Goal: Participate in discussion: Engage in conversation with other users on a specific topic

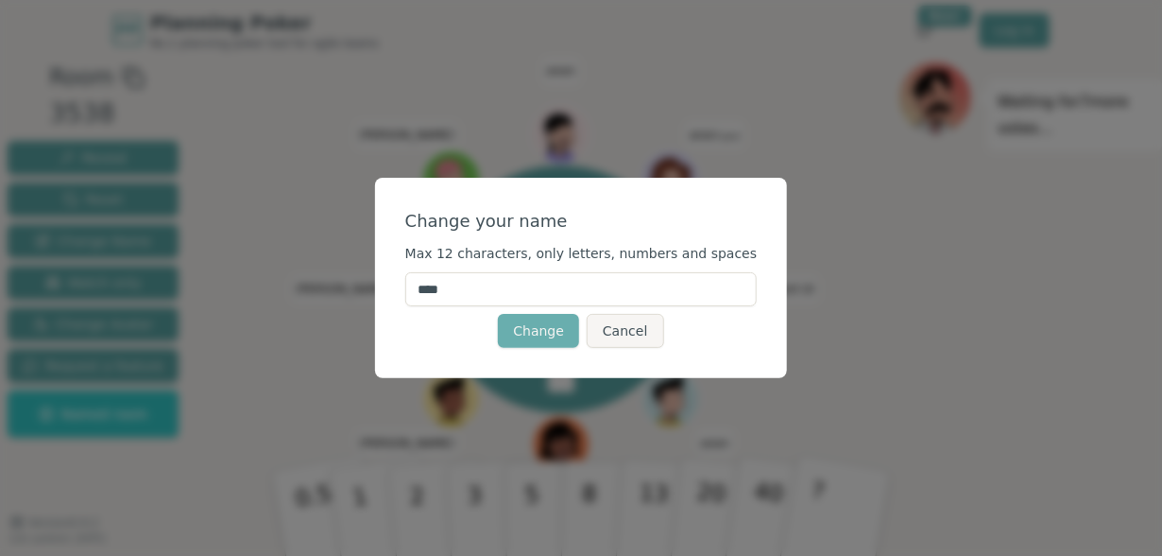
click at [553, 332] on button "Change" at bounding box center [538, 331] width 81 height 34
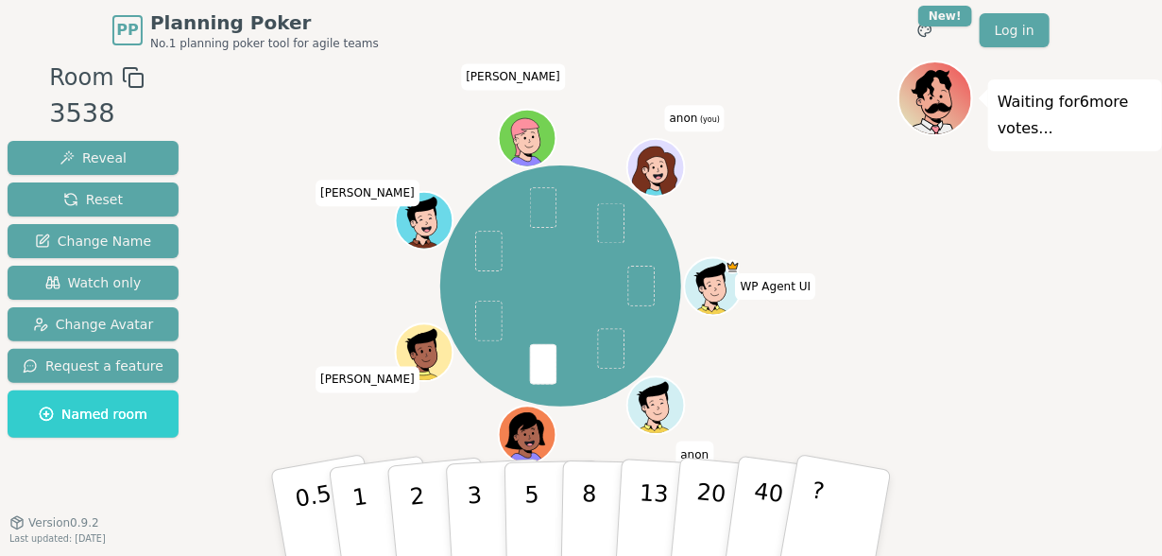
drag, startPoint x: 704, startPoint y: 139, endPoint x: 675, endPoint y: 121, distance: 34.4
click at [675, 121] on span "anon (you)" at bounding box center [695, 118] width 60 height 26
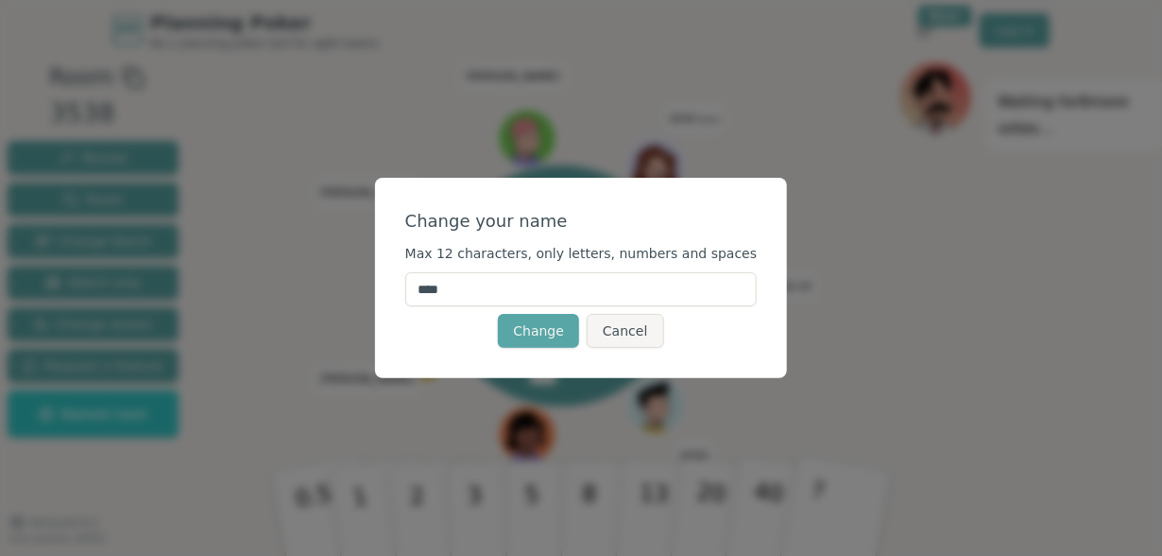
click at [483, 297] on input "****" at bounding box center [581, 289] width 353 height 34
type input "*"
type input "****"
click at [546, 337] on button "Change" at bounding box center [538, 331] width 81 height 34
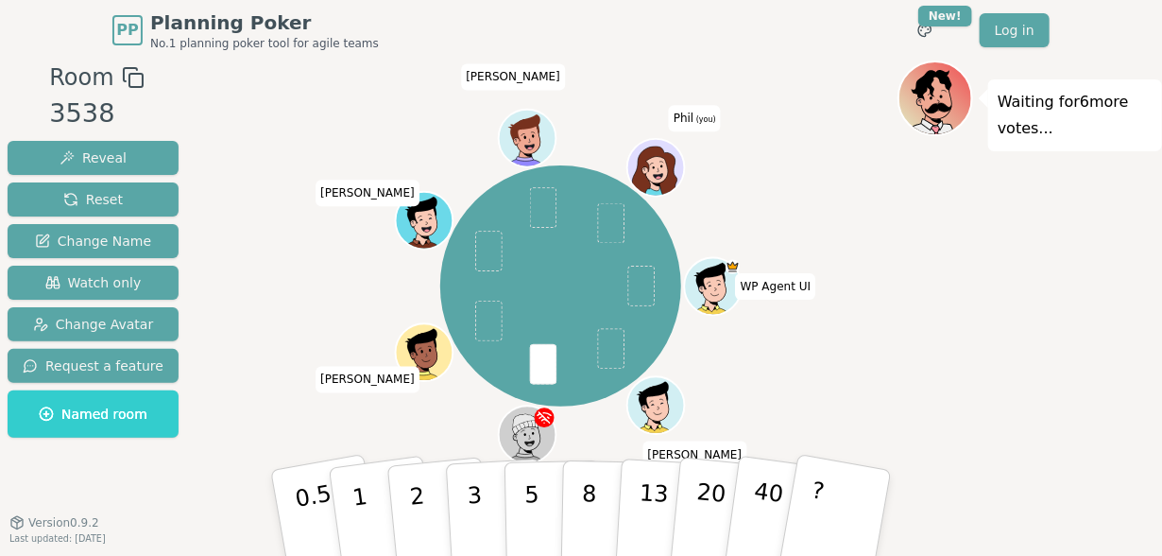
drag, startPoint x: 592, startPoint y: 487, endPoint x: 712, endPoint y: 250, distance: 265.0
click at [712, 250] on div "Room 3538 Reveal Reset Change Name Watch only Change Avatar Request a feature N…" at bounding box center [581, 320] width 1162 height 520
click at [587, 494] on p "8" at bounding box center [589, 512] width 16 height 102
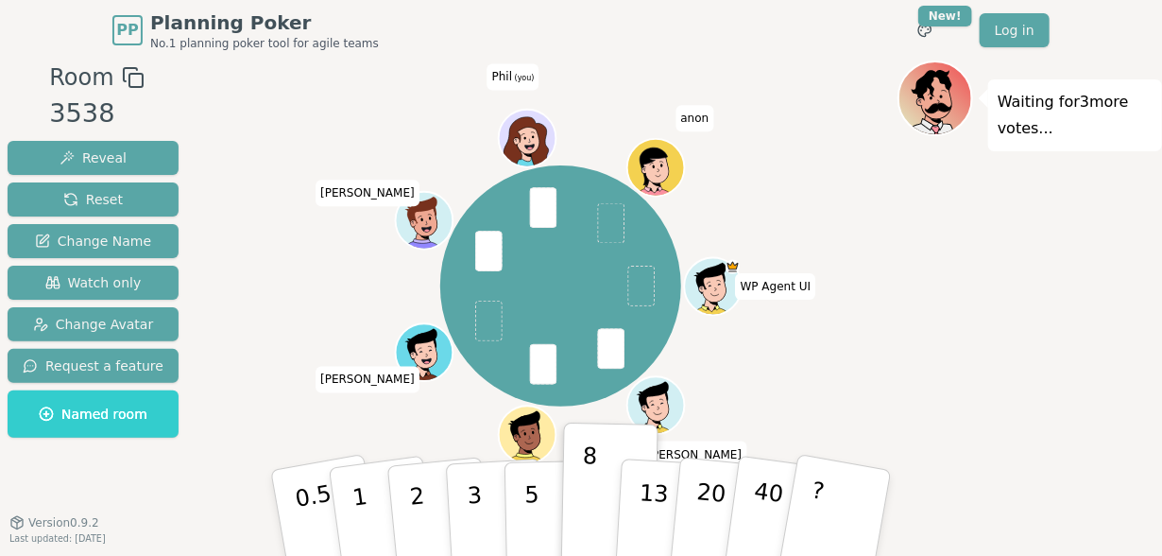
drag, startPoint x: 530, startPoint y: 139, endPoint x: 929, endPoint y: 290, distance: 426.5
click at [929, 290] on div "Waiting for 3 more votes..." at bounding box center [1030, 320] width 265 height 520
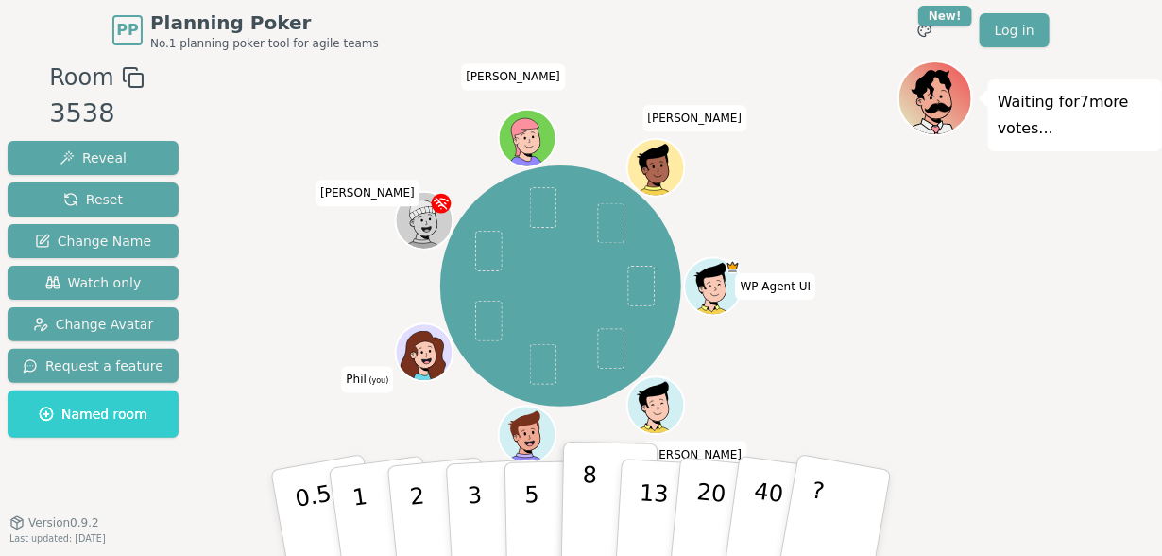
drag, startPoint x: 574, startPoint y: 459, endPoint x: 613, endPoint y: 514, distance: 67.7
click at [613, 514] on button "8" at bounding box center [609, 513] width 97 height 144
click at [590, 507] on p "8" at bounding box center [589, 512] width 16 height 102
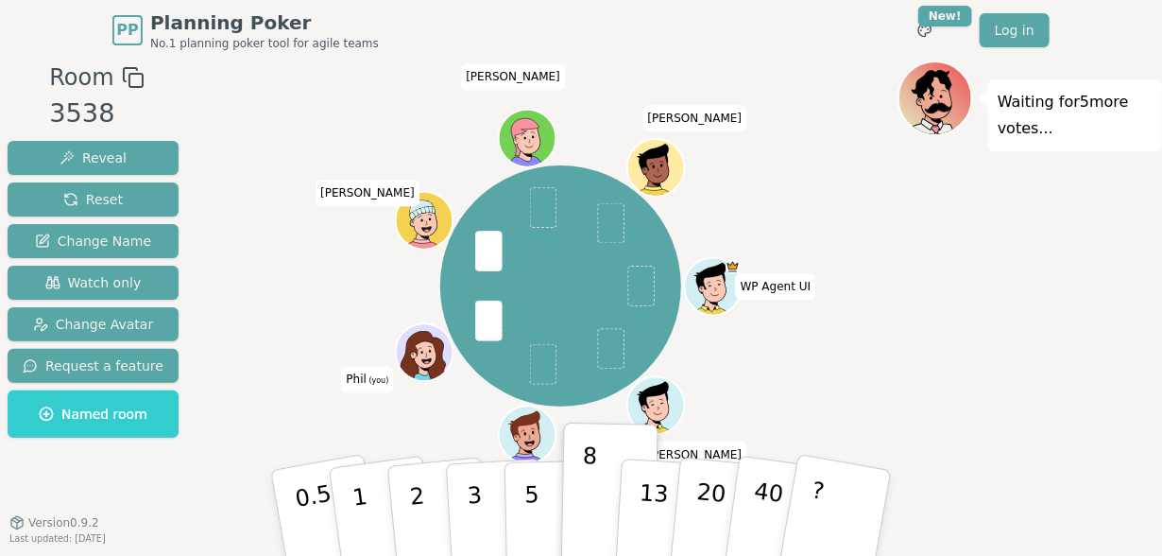
drag, startPoint x: 634, startPoint y: 487, endPoint x: 490, endPoint y: 318, distance: 221.9
click at [491, 318] on div "Room 3538 Reveal Reset Change Name Watch only Change Avatar Request a feature N…" at bounding box center [581, 320] width 1162 height 520
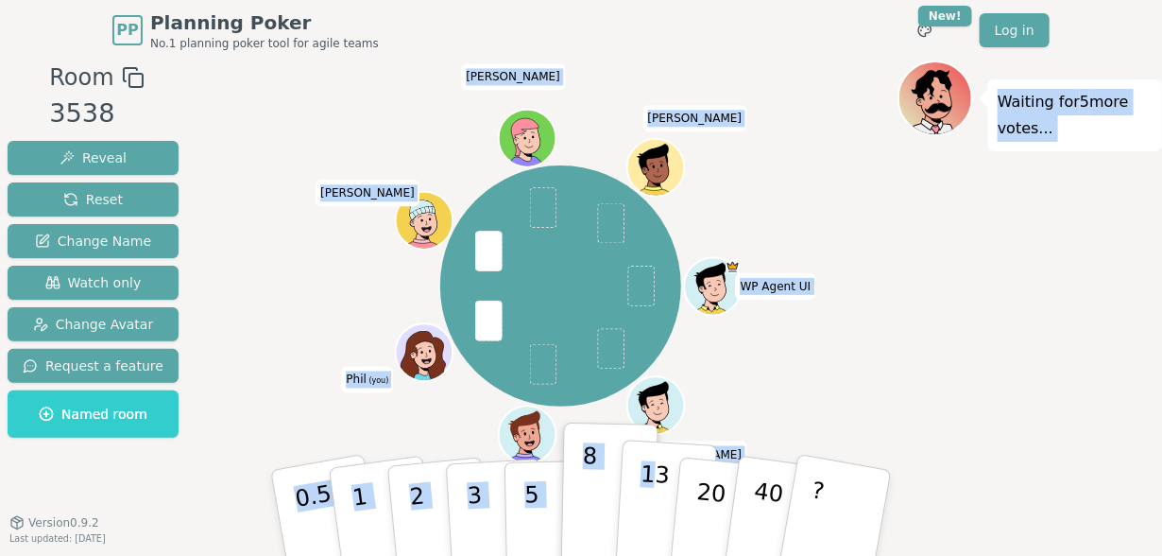
drag, startPoint x: 490, startPoint y: 318, endPoint x: 654, endPoint y: 491, distance: 238.7
click at [654, 491] on div "Room 3538 Reveal Reset Change Name Watch only Change Avatar Request a feature N…" at bounding box center [581, 320] width 1162 height 520
drag, startPoint x: 659, startPoint y: 501, endPoint x: 485, endPoint y: 317, distance: 253.4
click at [485, 317] on div "Room 3538 Reveal Reset Change Name Watch only Change Avatar Request a feature N…" at bounding box center [581, 320] width 1162 height 520
click at [655, 496] on p "13" at bounding box center [653, 512] width 35 height 104
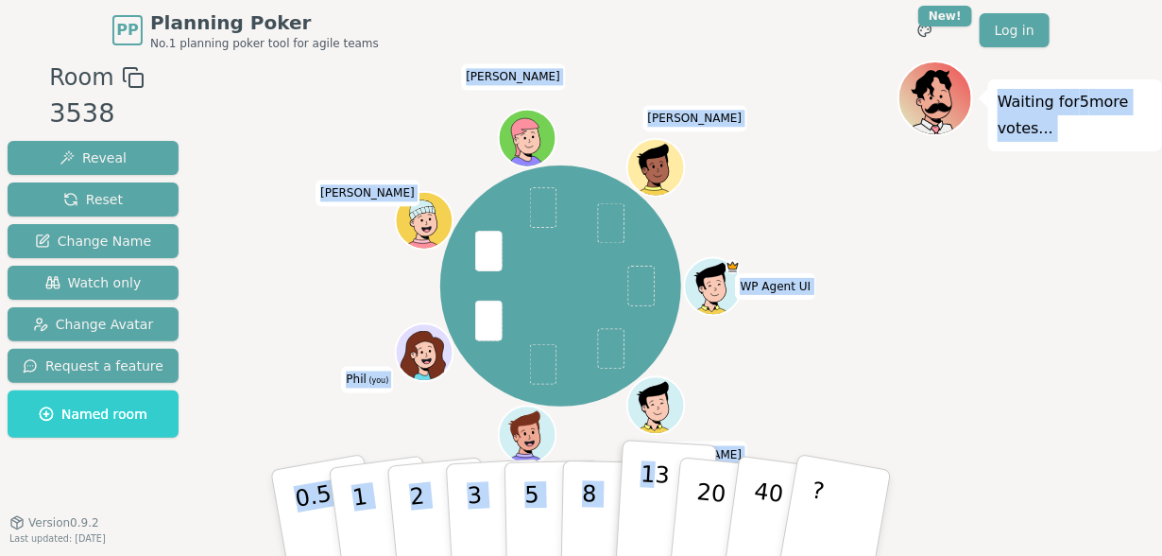
click at [654, 496] on p "13" at bounding box center [653, 512] width 35 height 104
click at [473, 318] on div "WP Agent UI [PERSON_NAME] Aidan [PERSON_NAME] (you) [PERSON_NAME] [PERSON_NAME]" at bounding box center [560, 285] width 241 height 241
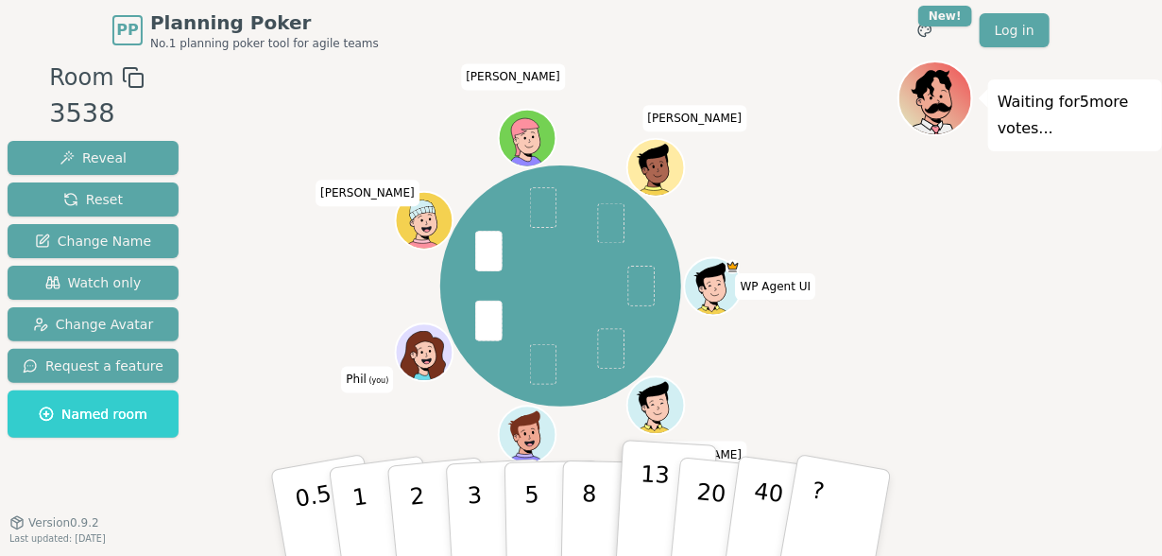
click at [643, 474] on p "13" at bounding box center [653, 512] width 35 height 104
drag, startPoint x: 643, startPoint y: 474, endPoint x: 481, endPoint y: 323, distance: 221.3
click at [481, 323] on div "Room 3538 Reveal Reset Change Name Watch only Change Avatar Request a feature N…" at bounding box center [581, 320] width 1162 height 520
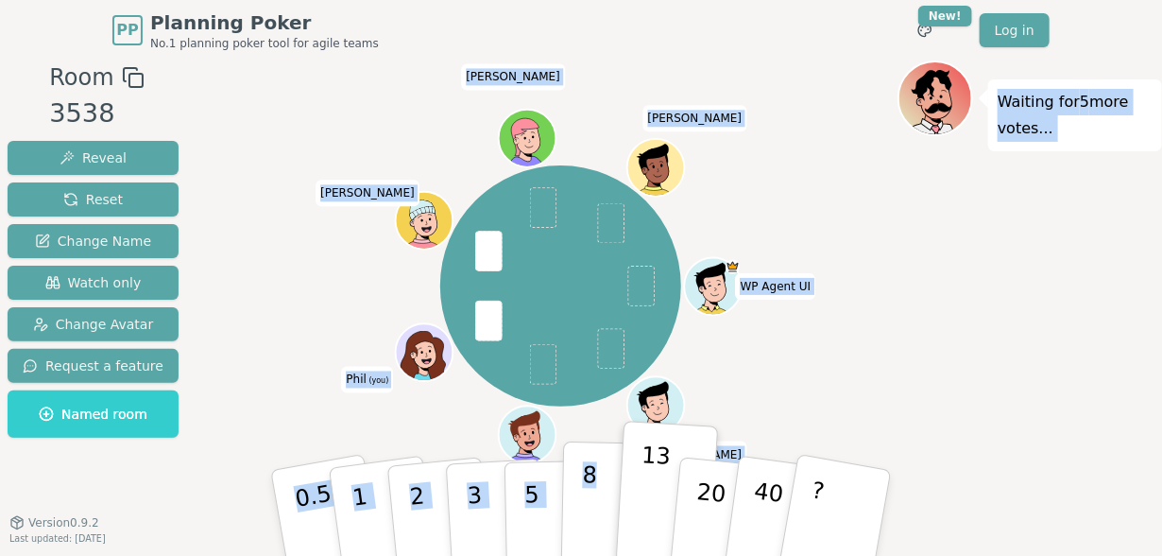
drag, startPoint x: 481, startPoint y: 323, endPoint x: 601, endPoint y: 504, distance: 216.8
click at [601, 504] on div "Room 3538 Reveal Reset Change Name Watch only Change Avatar Request a feature N…" at bounding box center [581, 320] width 1162 height 520
click at [921, 355] on div "Waiting for 5 more votes..." at bounding box center [1030, 320] width 265 height 520
click at [498, 313] on span at bounding box center [488, 321] width 26 height 41
click at [648, 471] on p "13" at bounding box center [653, 512] width 35 height 104
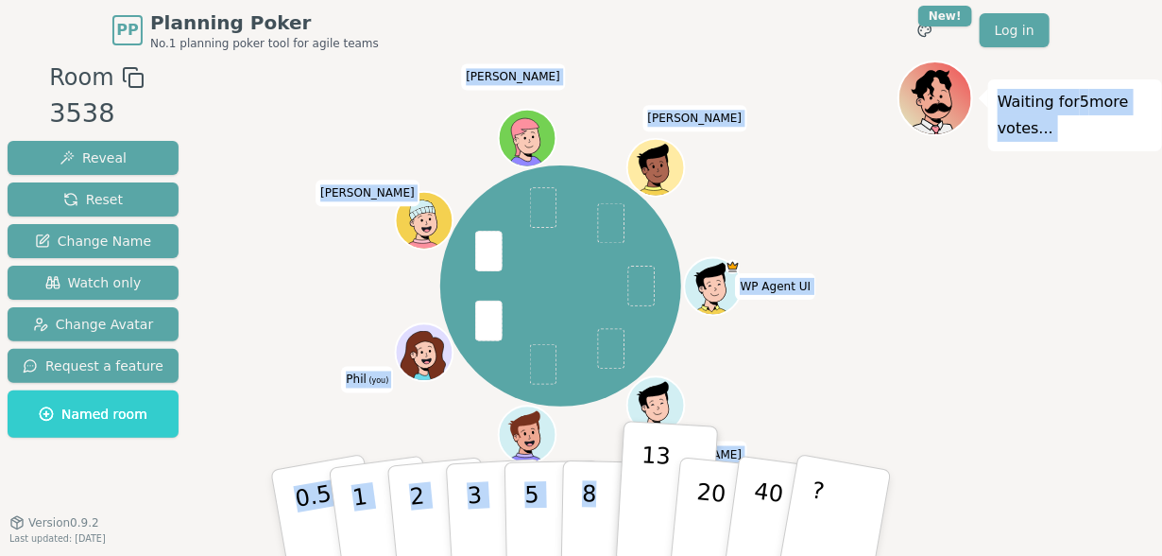
click at [981, 397] on div "Waiting for 5 more votes..." at bounding box center [1030, 320] width 265 height 520
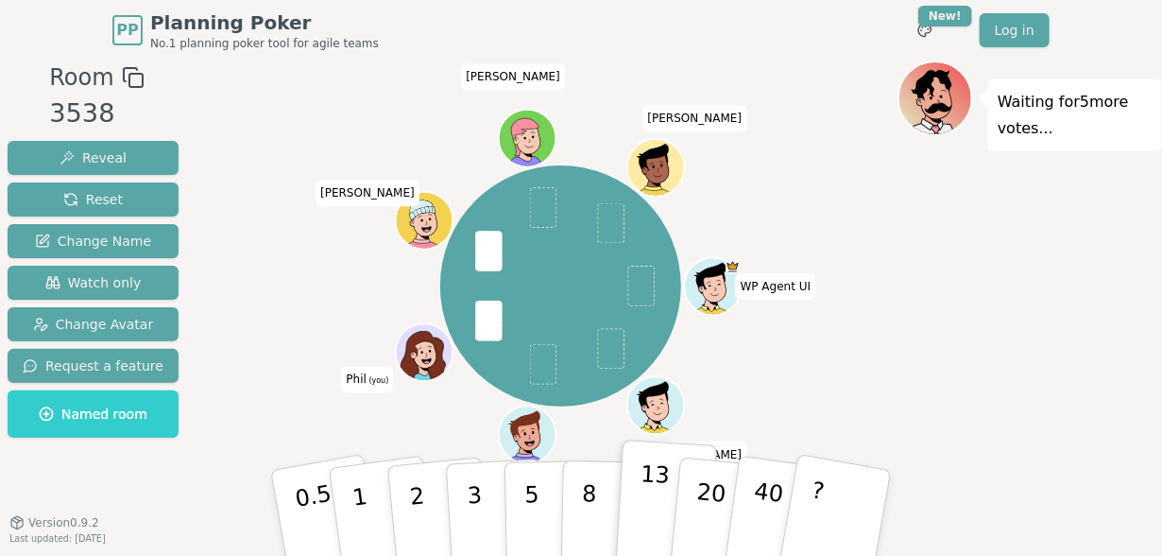
click at [655, 475] on p "13" at bounding box center [653, 512] width 35 height 104
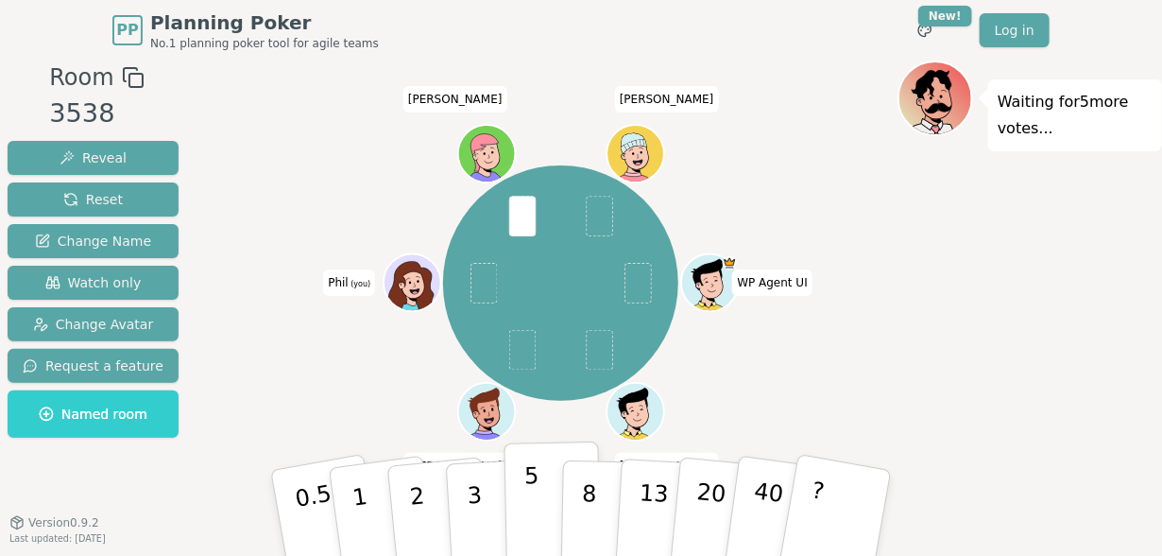
click at [523, 500] on button "5" at bounding box center [553, 513] width 97 height 144
click at [471, 507] on p "3" at bounding box center [476, 514] width 21 height 103
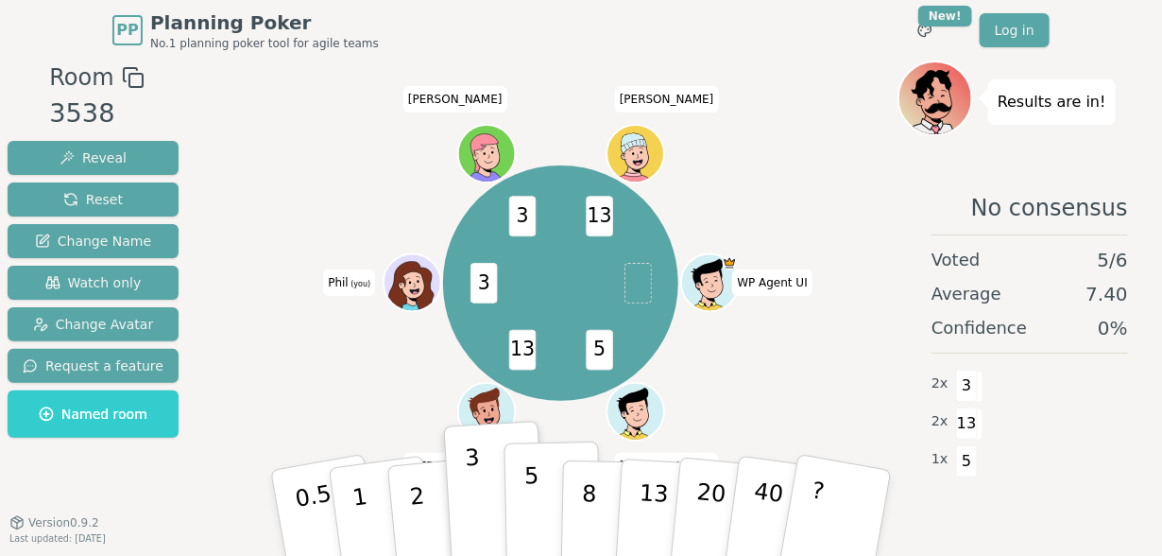
click at [536, 504] on p "5" at bounding box center [533, 513] width 16 height 102
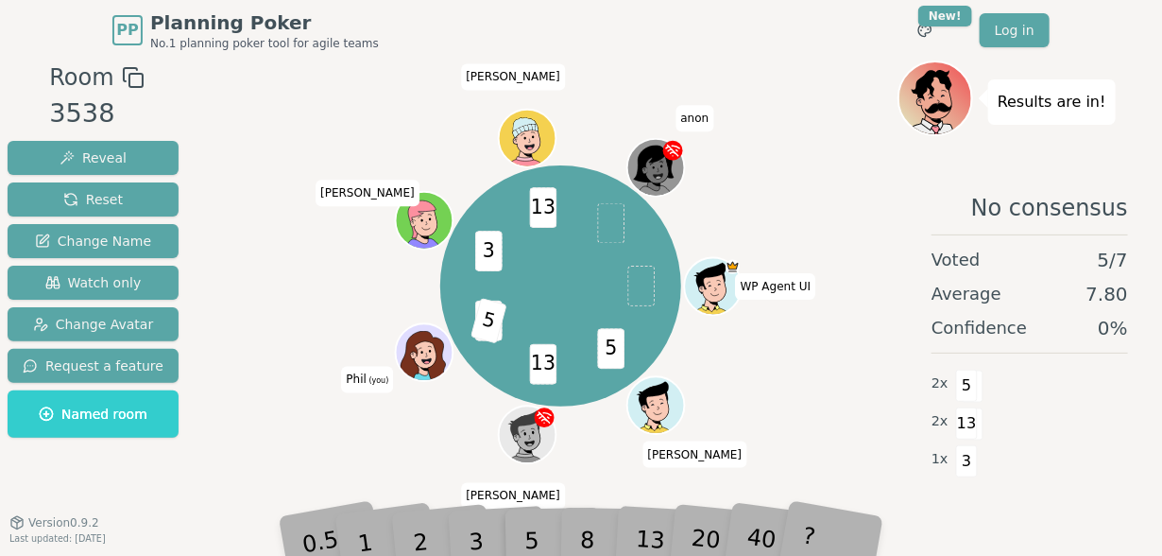
click at [645, 532] on div "13" at bounding box center [666, 512] width 60 height 69
click at [563, 438] on div "5 13 3 5 3 13 WP Agent UI [PERSON_NAME] Aidan [PERSON_NAME] (you) [PERSON_NAME]…" at bounding box center [562, 286] width 674 height 383
click at [590, 456] on div "5 13 3 5 3 13 WP Agent UI [PERSON_NAME] Aidan [PERSON_NAME] (you) [PERSON_NAME]…" at bounding box center [562, 286] width 674 height 383
click at [648, 527] on div "13" at bounding box center [666, 512] width 60 height 69
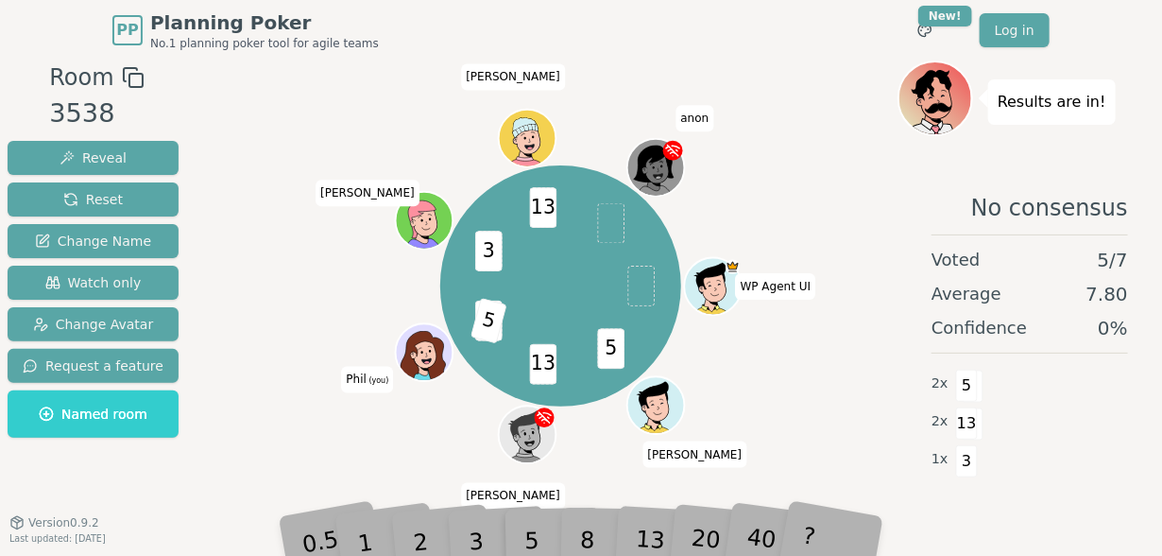
click at [921, 513] on div "No consensus Voted 5 / 7 Average 7.80 Confidence 0 % 2 x 5 2 x 13 1 x 3" at bounding box center [1030, 363] width 265 height 378
click at [254, 472] on div "5 13 3 5 3 13 WP Agent UI [PERSON_NAME] Aidan [PERSON_NAME] (you) [PERSON_NAME]…" at bounding box center [562, 286] width 674 height 383
click at [600, 534] on div "8" at bounding box center [609, 512] width 58 height 67
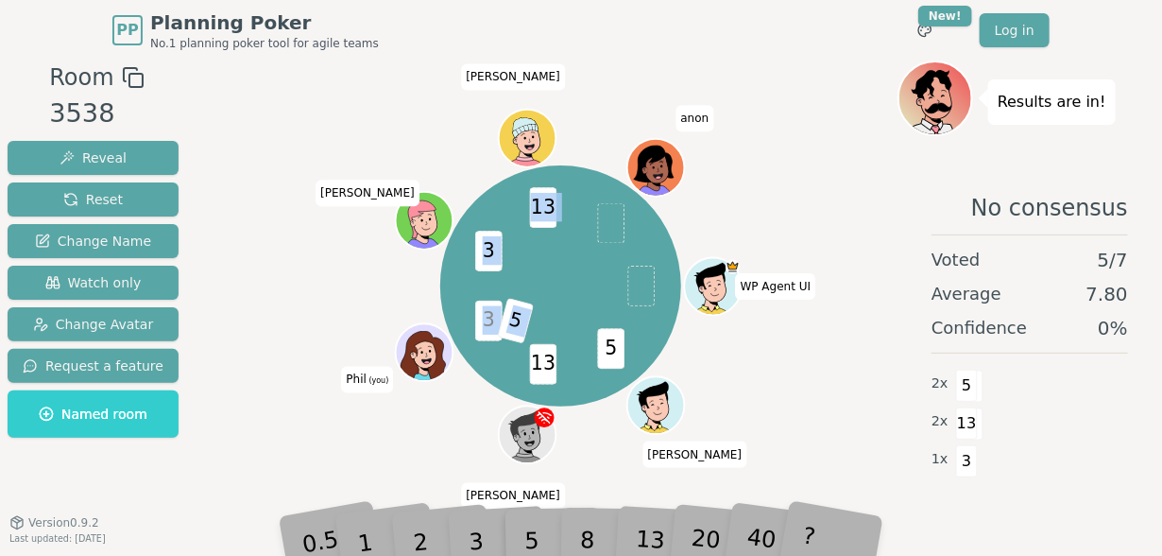
click at [507, 406] on div "5 13 3 5 3 13 WP Agent UI [PERSON_NAME] Aidan [PERSON_NAME] (you) [PERSON_NAME]…" at bounding box center [560, 285] width 241 height 241
drag, startPoint x: 507, startPoint y: 414, endPoint x: 441, endPoint y: 409, distance: 65.4
click at [441, 409] on div "5 13 3 5 3 13 WP Agent UI [PERSON_NAME] Aidan [PERSON_NAME] (you) [PERSON_NAME]…" at bounding box center [562, 286] width 674 height 383
click at [447, 422] on div "5 13 3 5 3 13 WP Agent UI [PERSON_NAME] Aidan [PERSON_NAME] (you) [PERSON_NAME]…" at bounding box center [562, 286] width 674 height 383
click at [267, 224] on div "5 13 3 5 3 13 WP Agent UI [PERSON_NAME] Aidan [PERSON_NAME] (you) [PERSON_NAME]…" at bounding box center [562, 286] width 674 height 383
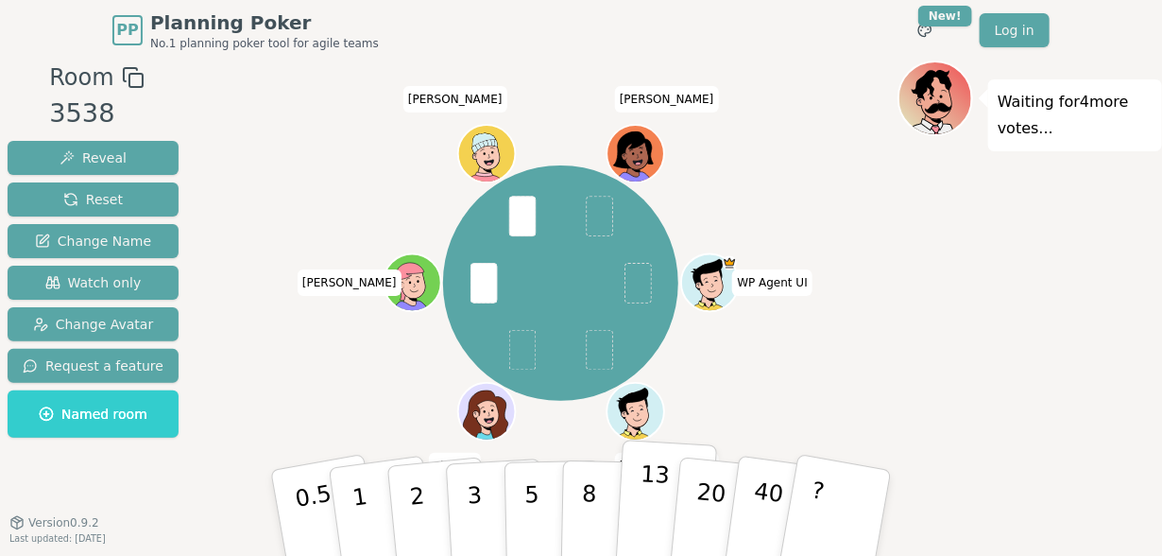
click at [637, 497] on button "13" at bounding box center [666, 512] width 103 height 147
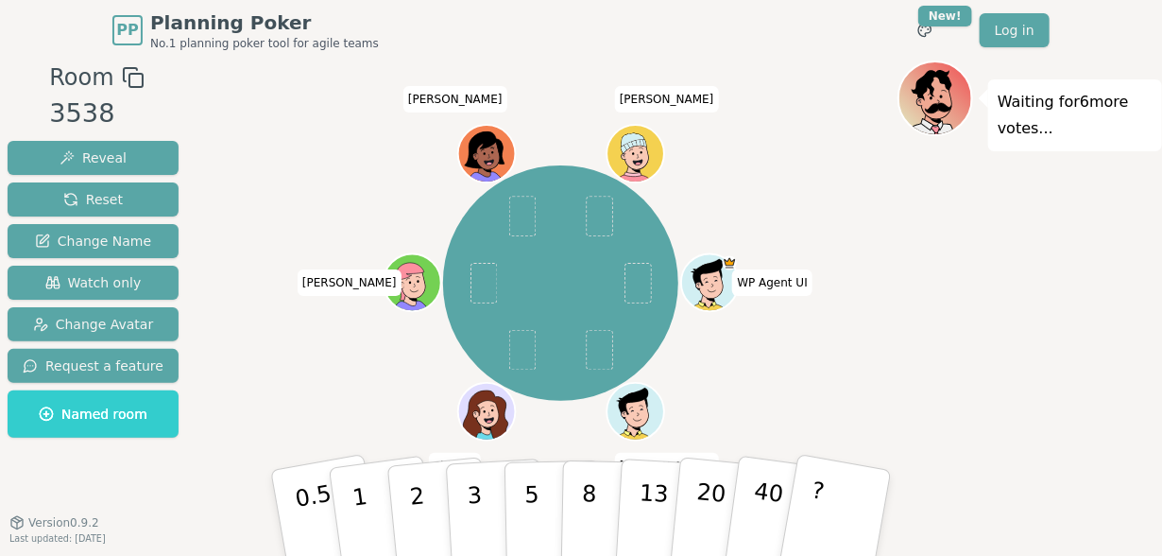
drag, startPoint x: 526, startPoint y: 507, endPoint x: 467, endPoint y: 335, distance: 181.1
click at [467, 335] on div "Room 3538 Reveal Reset Change Name Watch only Change Avatar Request a feature N…" at bounding box center [581, 320] width 1162 height 520
click at [544, 476] on button "5" at bounding box center [553, 513] width 97 height 144
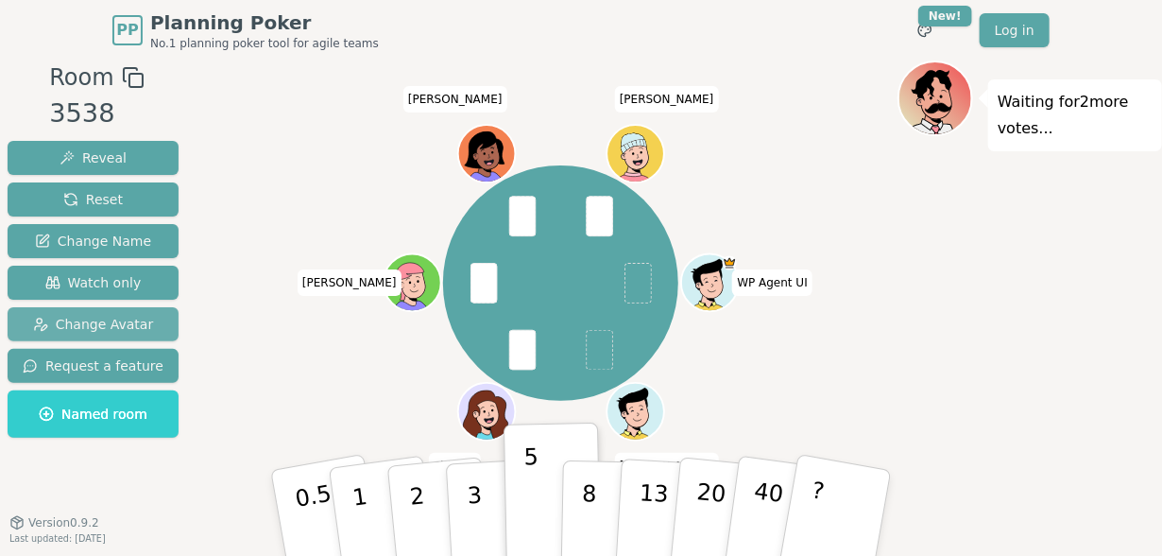
click at [50, 322] on span "Change Avatar" at bounding box center [93, 324] width 121 height 19
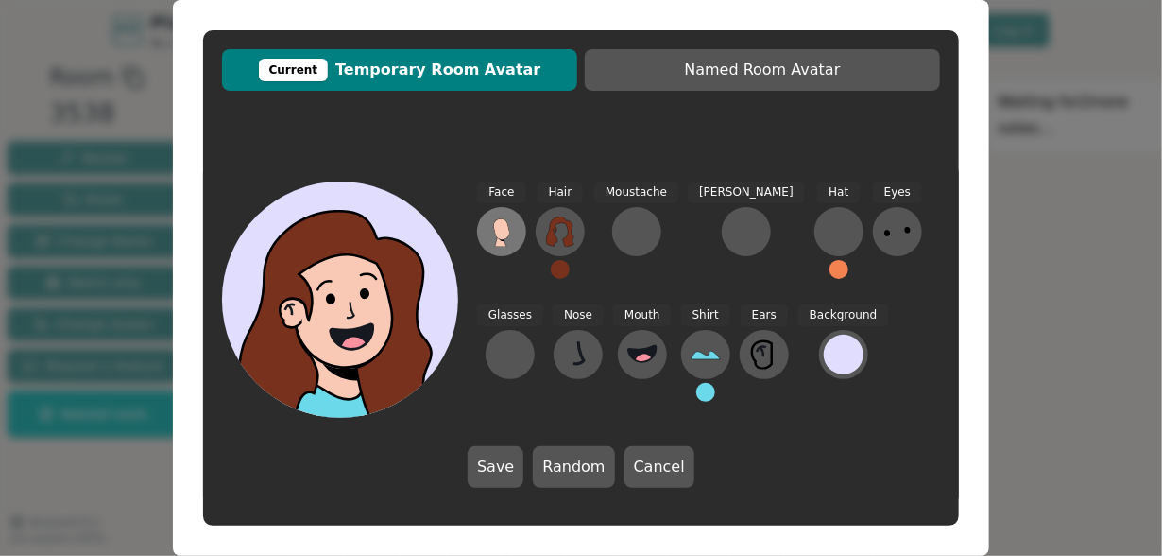
click at [490, 230] on icon at bounding box center [502, 231] width 30 height 30
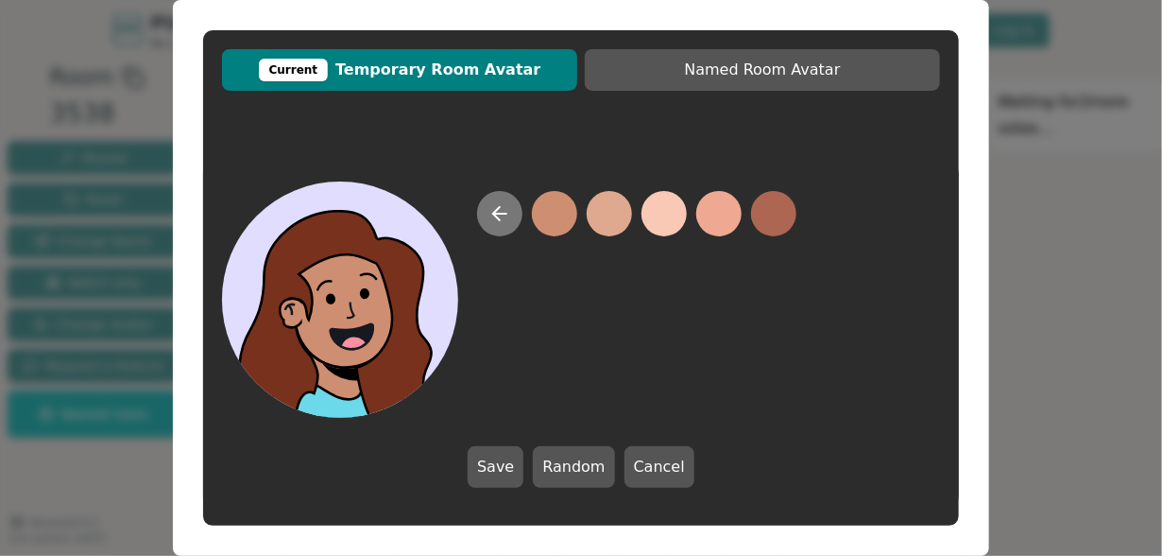
click at [486, 215] on button at bounding box center [499, 213] width 45 height 45
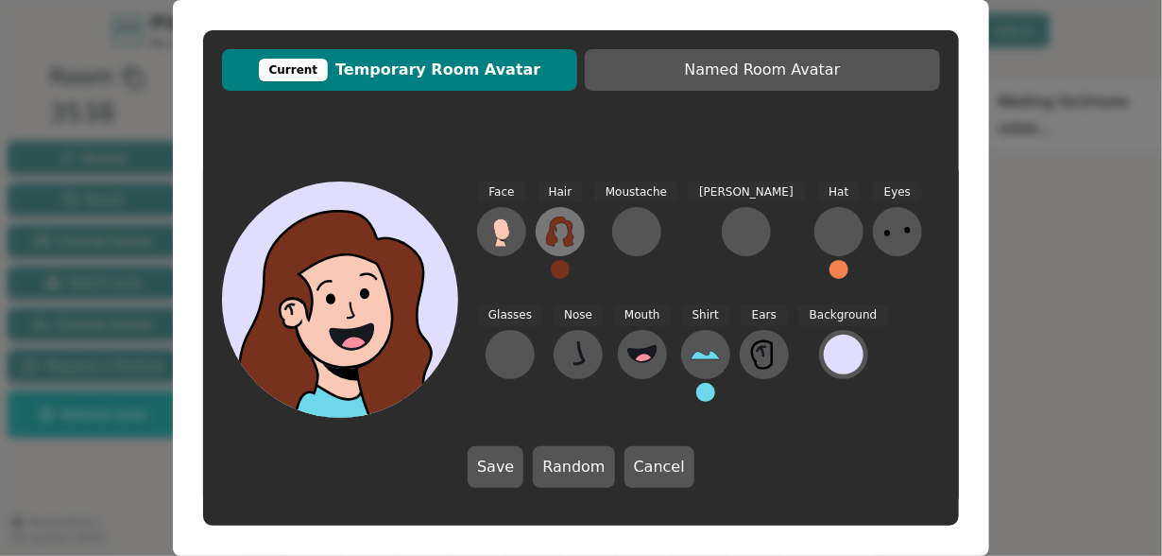
click at [547, 241] on icon at bounding box center [559, 231] width 27 height 30
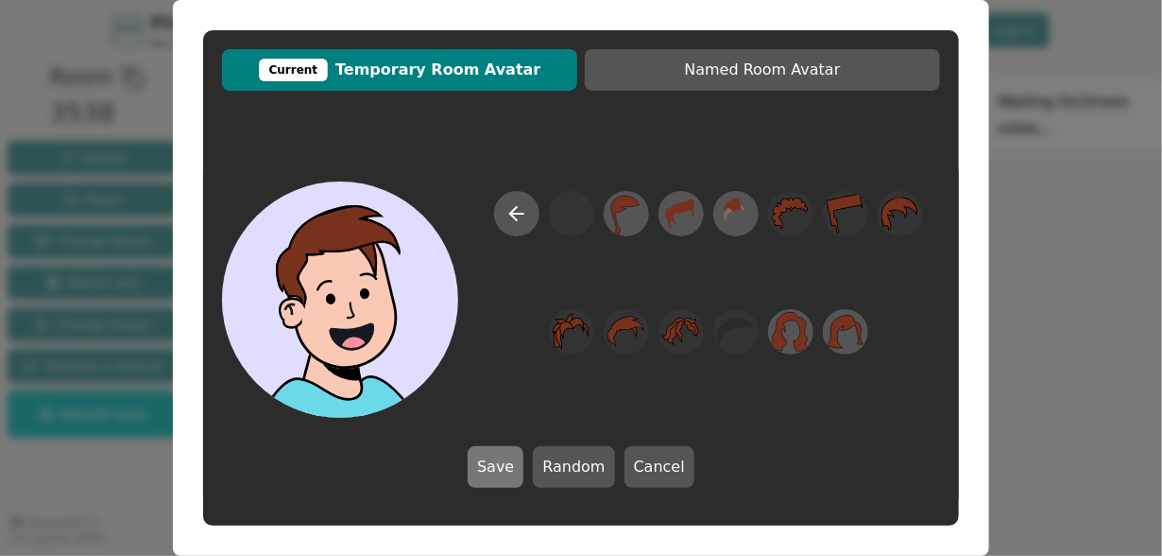
click at [489, 464] on button "Save" at bounding box center [496, 467] width 56 height 42
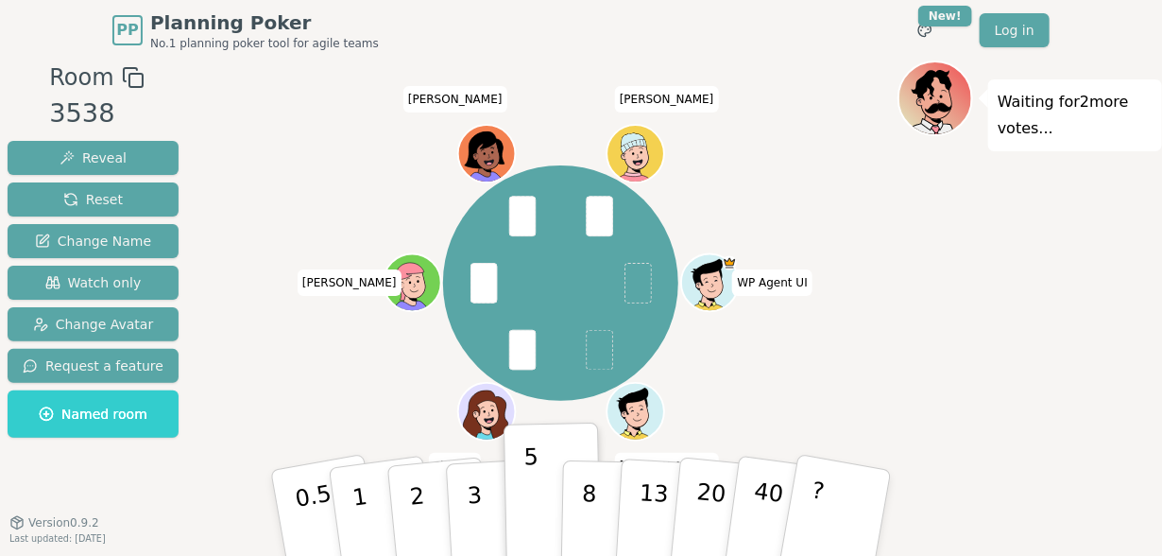
click at [473, 414] on icon at bounding box center [476, 415] width 6 height 7
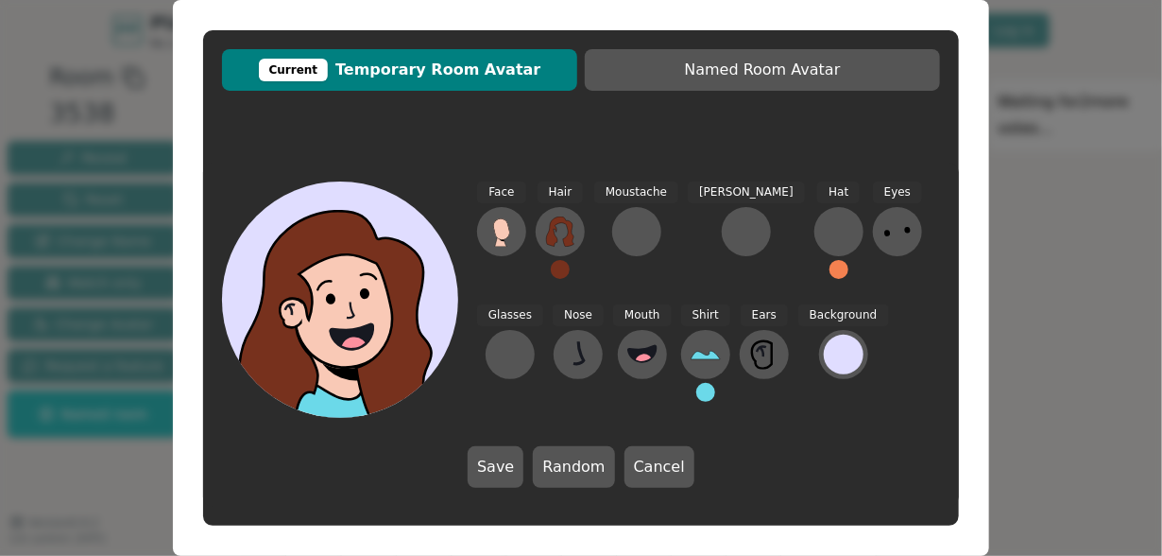
click at [357, 322] on icon at bounding box center [352, 338] width 118 height 41
click at [883, 241] on icon at bounding box center [898, 231] width 30 height 30
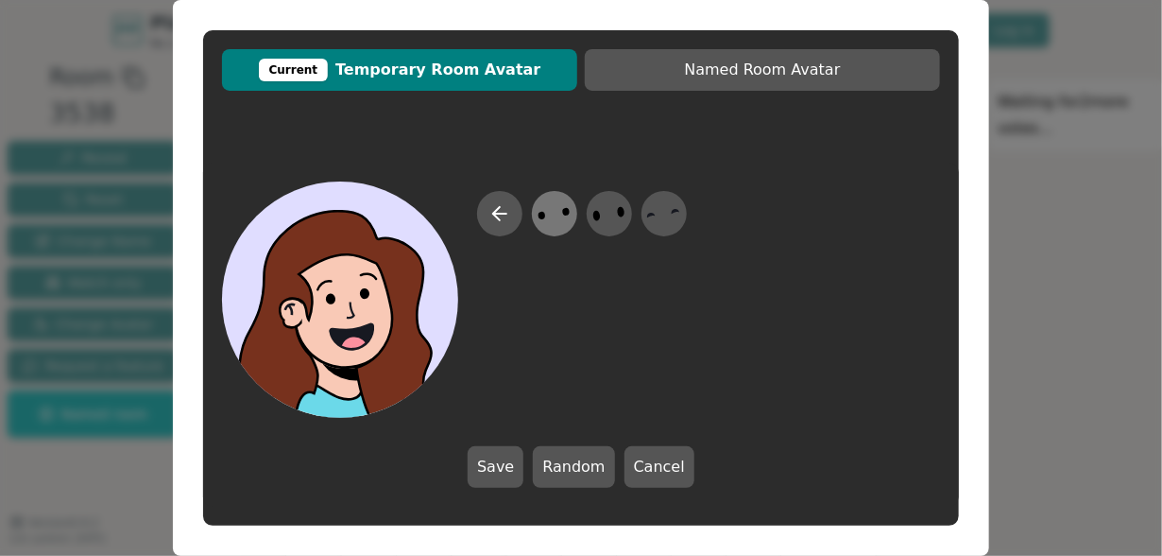
click at [539, 214] on icon at bounding box center [554, 214] width 37 height 43
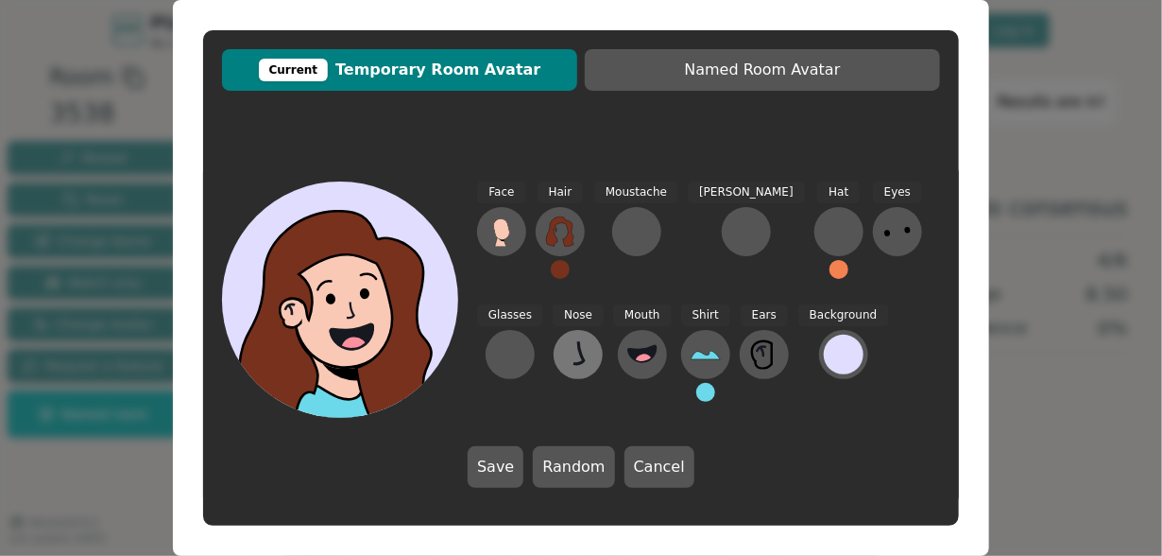
click at [563, 360] on icon at bounding box center [578, 354] width 30 height 30
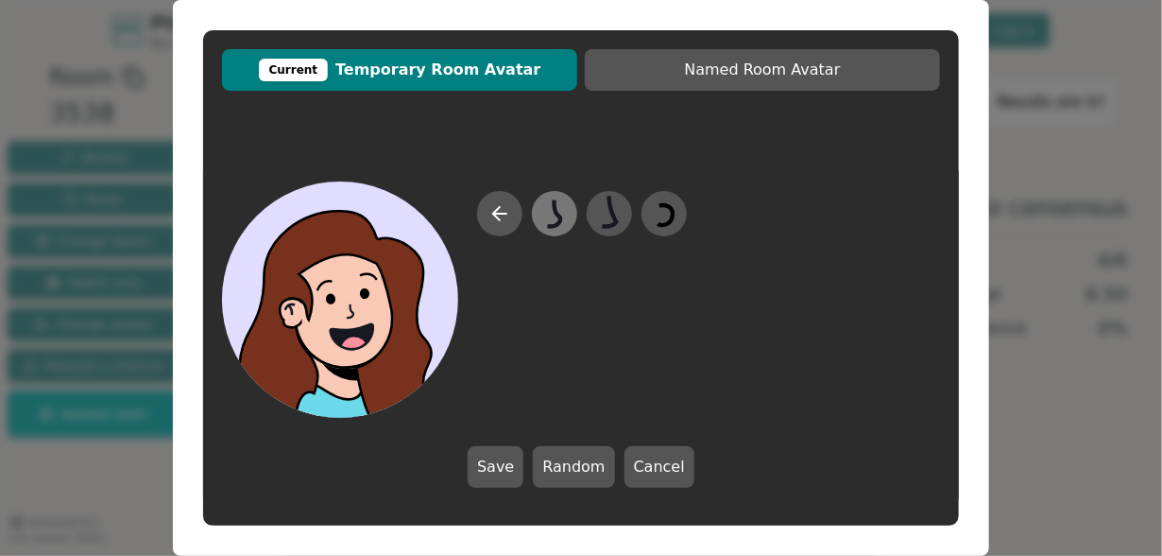
click at [542, 211] on icon at bounding box center [554, 214] width 37 height 43
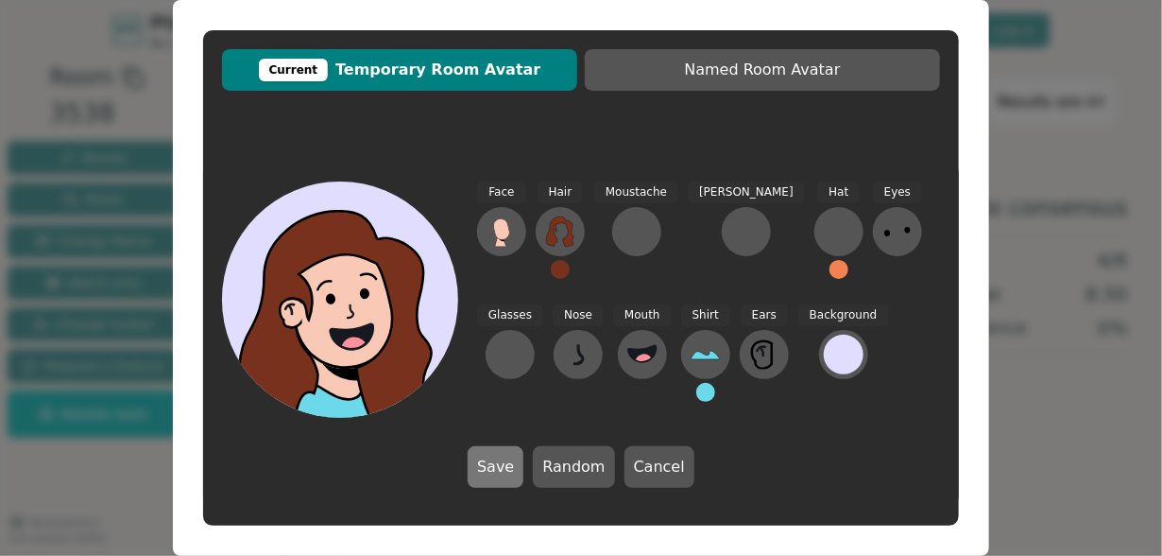
click at [495, 465] on button "Save" at bounding box center [496, 467] width 56 height 42
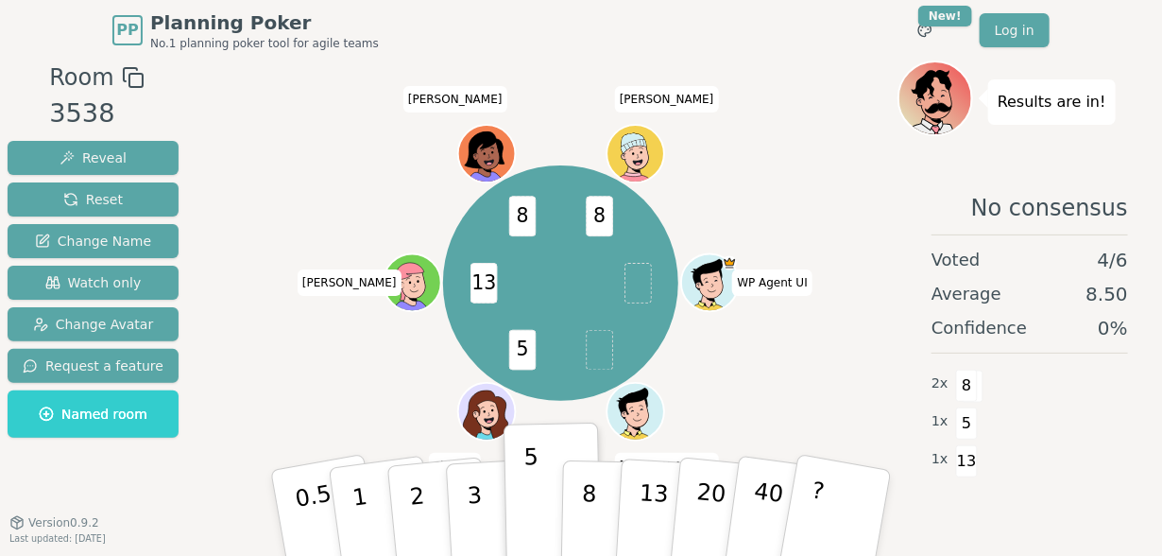
click at [486, 420] on icon at bounding box center [490, 421] width 10 height 6
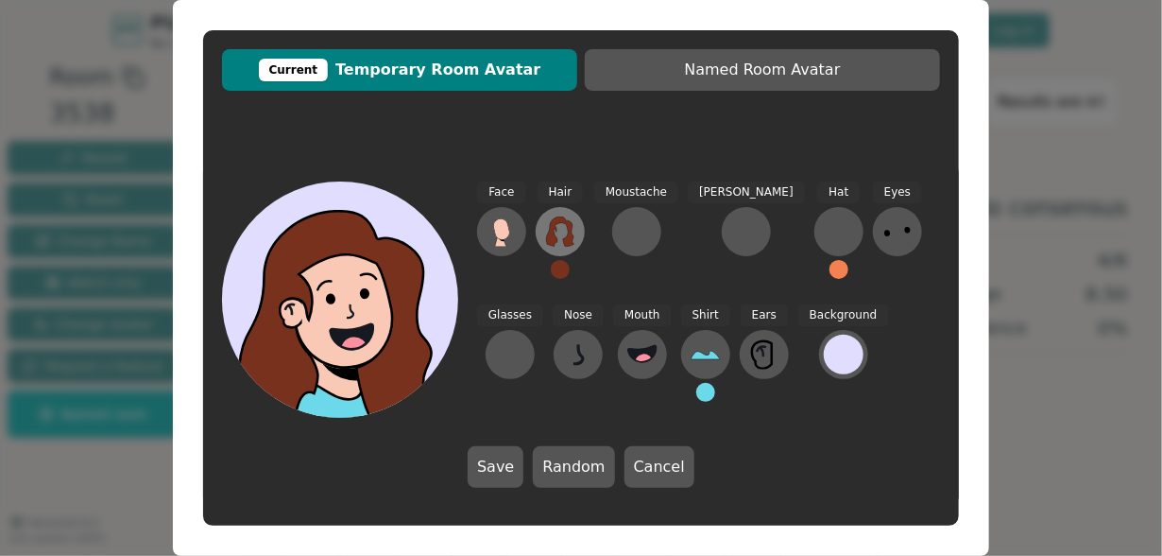
click at [568, 222] on icon at bounding box center [559, 231] width 27 height 30
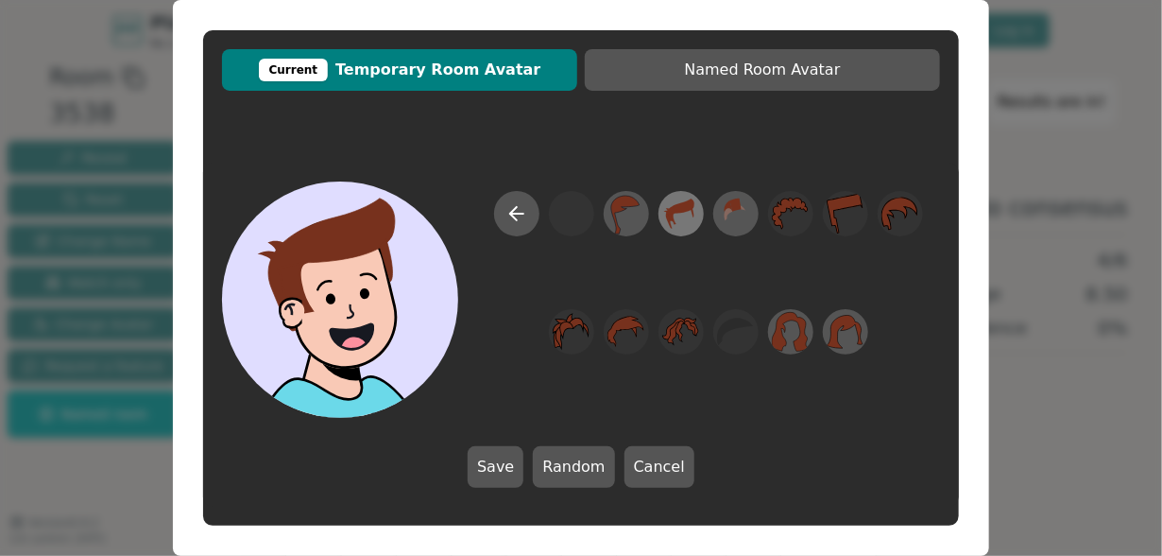
click at [682, 219] on icon at bounding box center [680, 214] width 37 height 43
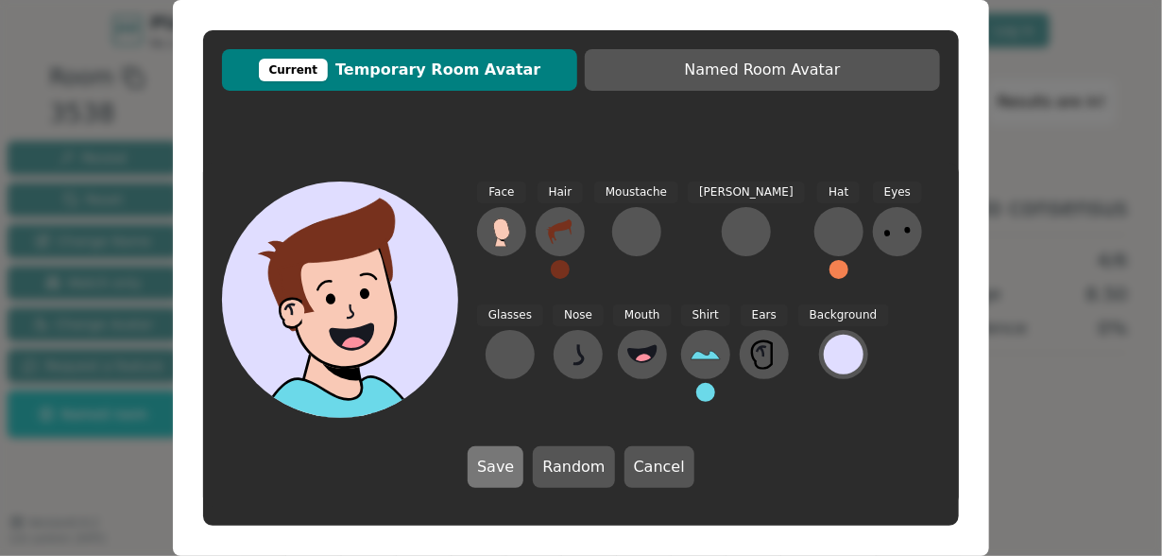
click at [510, 458] on button "Save" at bounding box center [496, 467] width 56 height 42
